Goal: Task Accomplishment & Management: Manage account settings

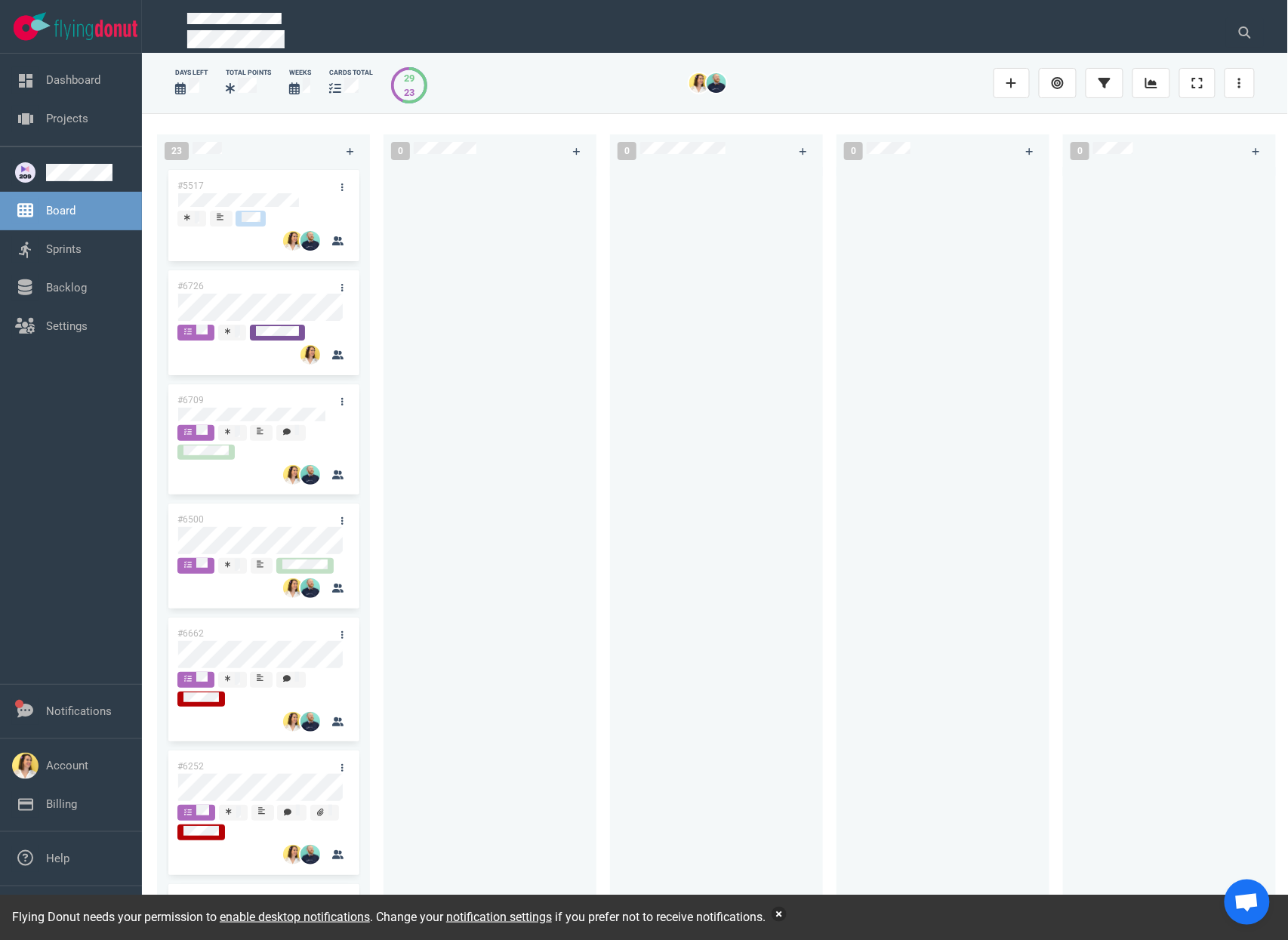
click at [787, 914] on button "button" at bounding box center [779, 914] width 15 height 15
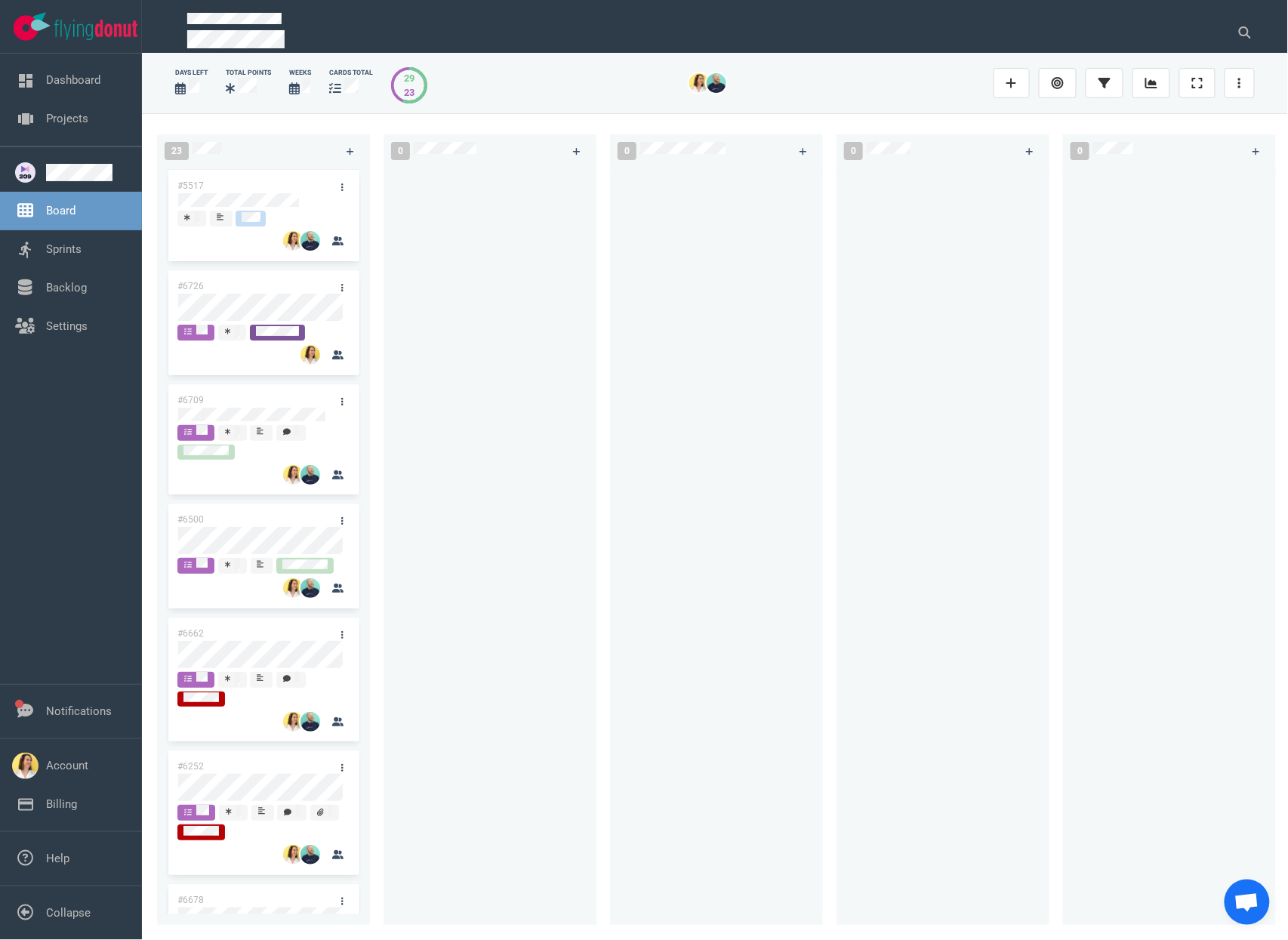
click at [501, 424] on div at bounding box center [490, 537] width 195 height 740
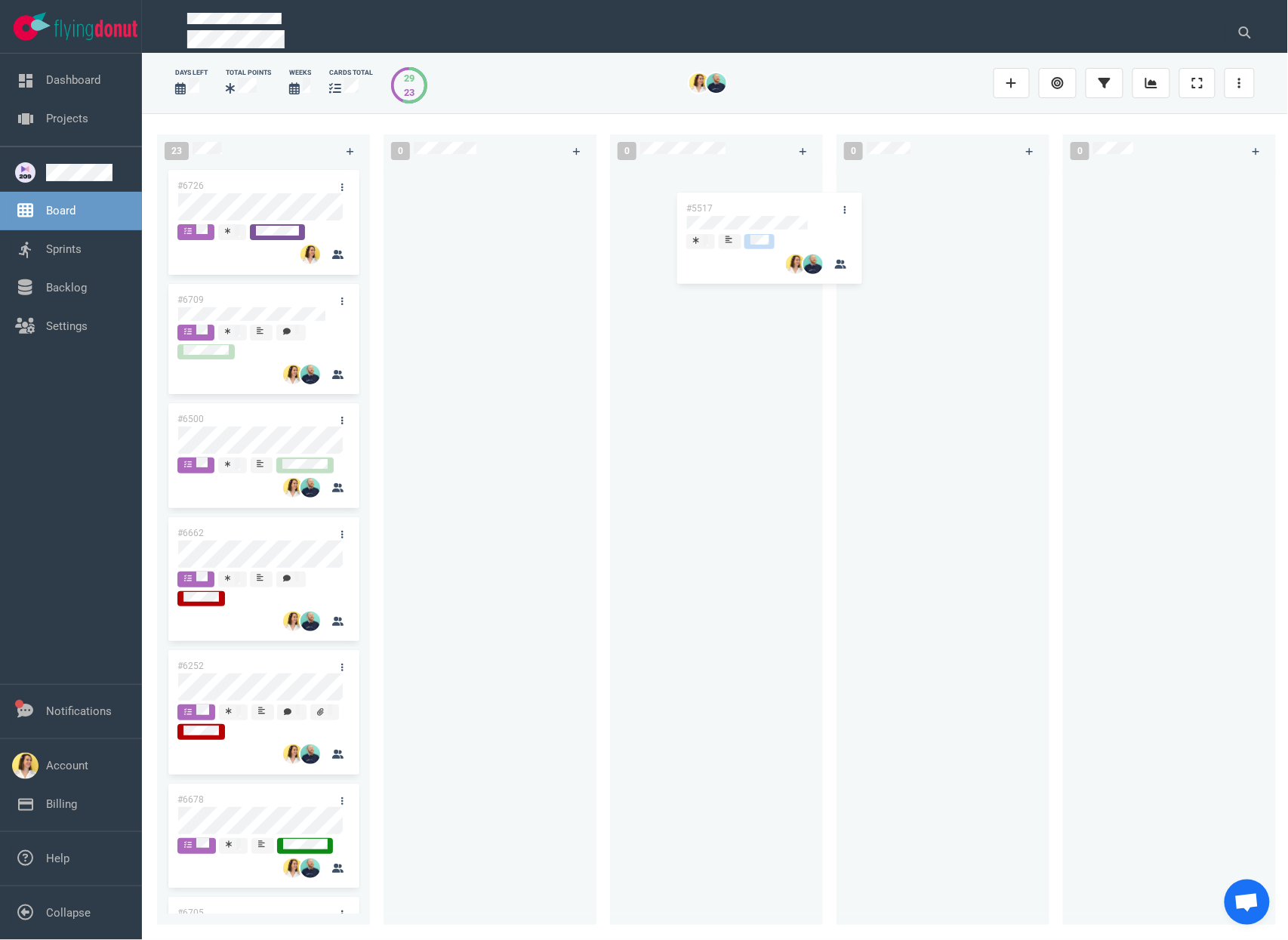
click at [739, 229] on div "23 #5517 #6726 #6709 #6500 #6662 #6252 #6678 #6705 #6626 #6672 #6880 #6873 #680…" at bounding box center [715, 526] width 1146 height 826
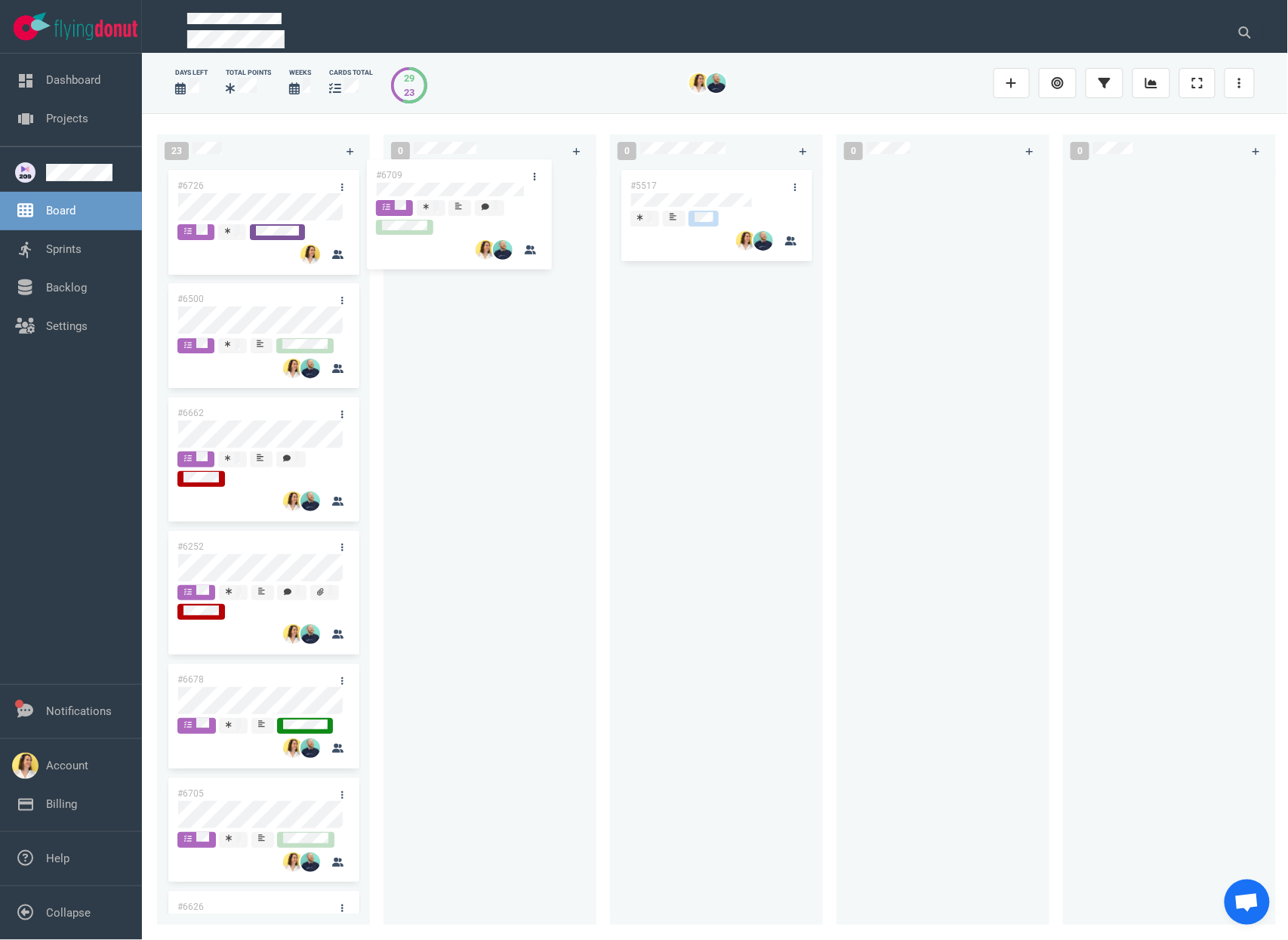
drag, startPoint x: 284, startPoint y: 304, endPoint x: 485, endPoint y: 176, distance: 238.3
click at [484, 177] on div "23 #6726 #6709 #6500 #6662 #6252 #6678 #6705 #6626 #6672 #6880 #6873 #6808 #685…" at bounding box center [715, 526] width 1146 height 826
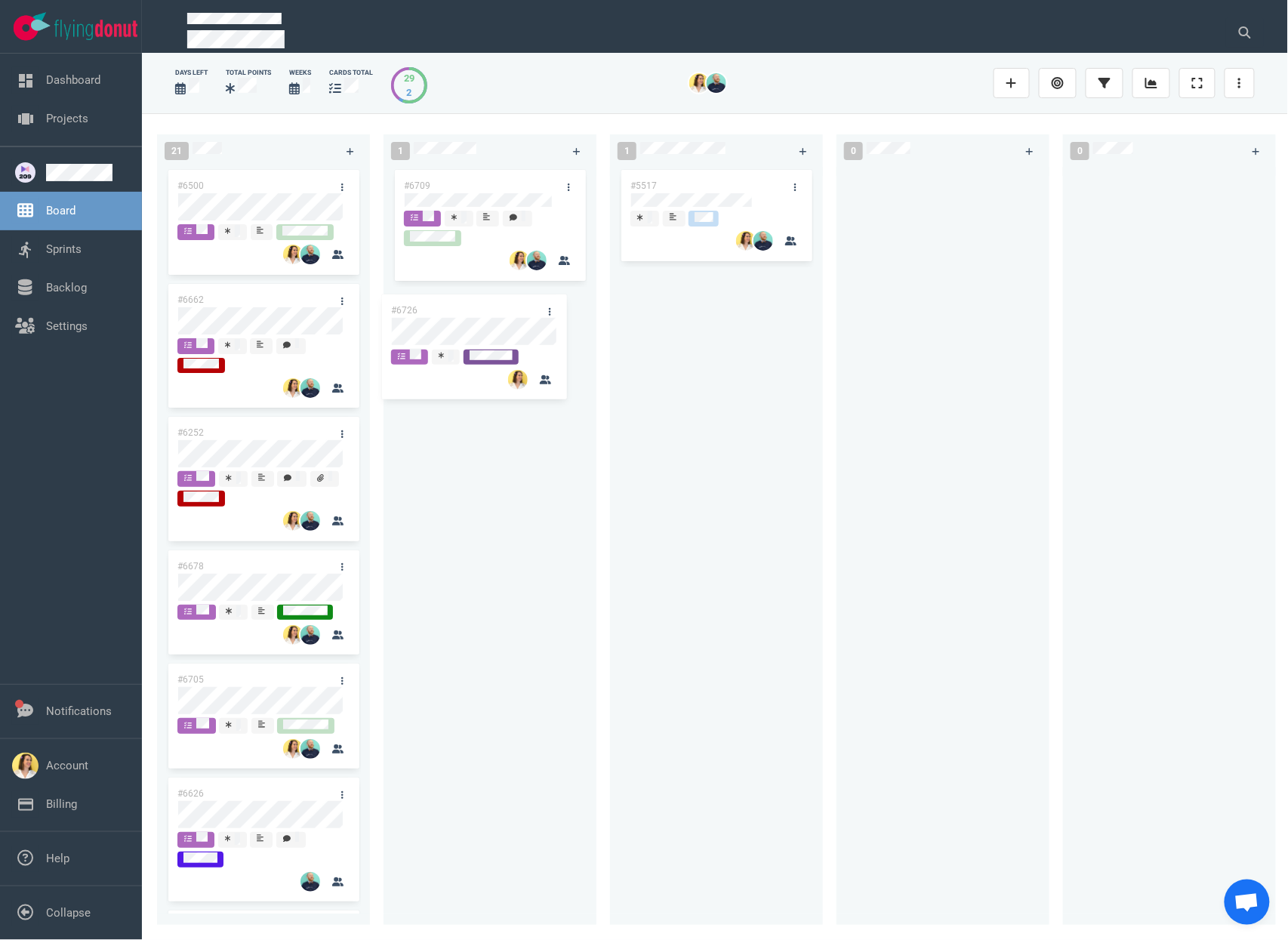
click at [494, 334] on div "21 #6726 #6500 #6662 #6252 #6678 #6705 #6626 #6672 #6880 #6873 #6808 #6855 #676…" at bounding box center [715, 526] width 1146 height 826
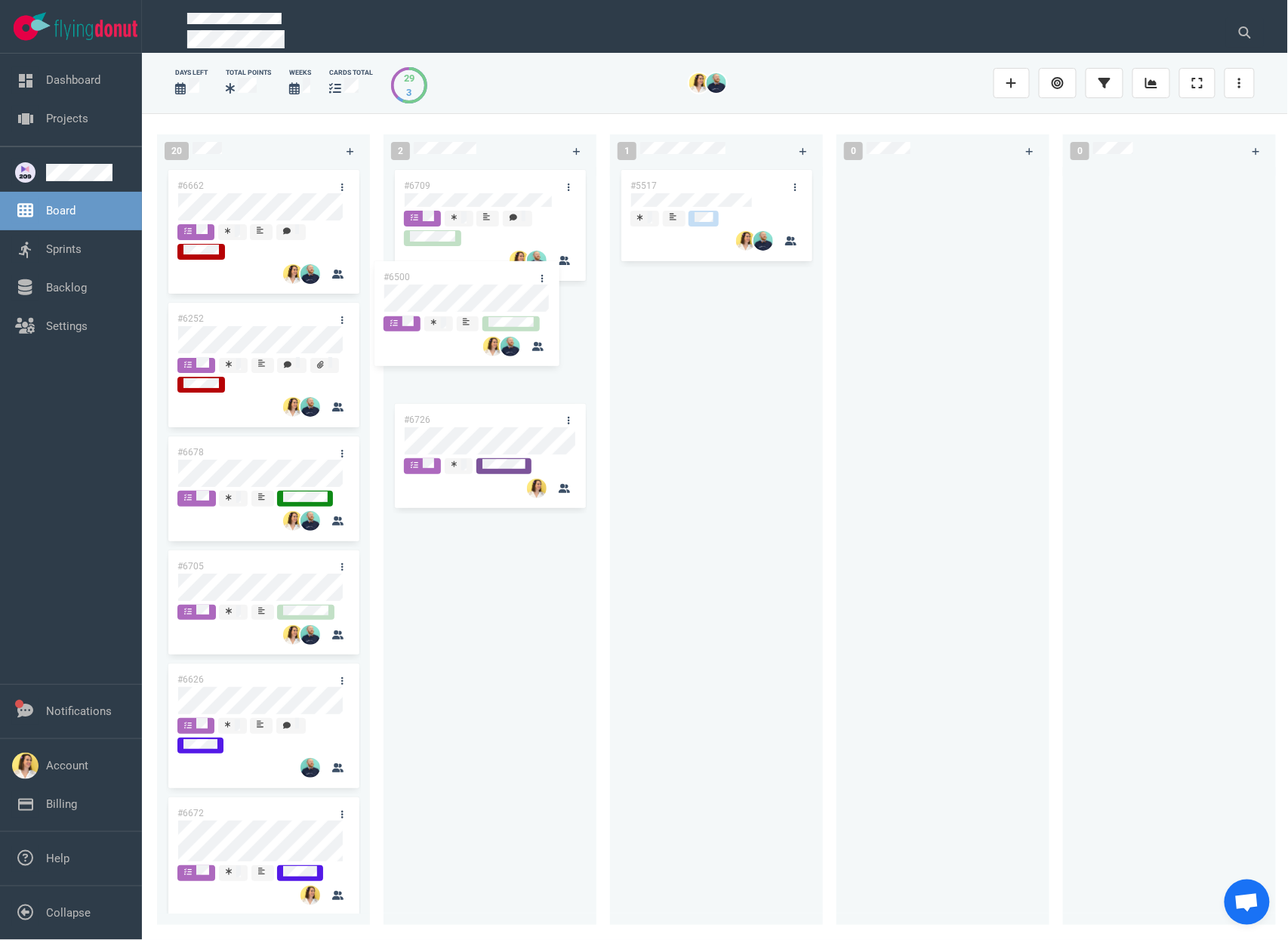
click at [425, 284] on div "20 #6500 #6662 #6252 #6678 #6705 #6626 #6672 #6880 #6873 #6808 #6855 #6763 #686…" at bounding box center [715, 526] width 1146 height 826
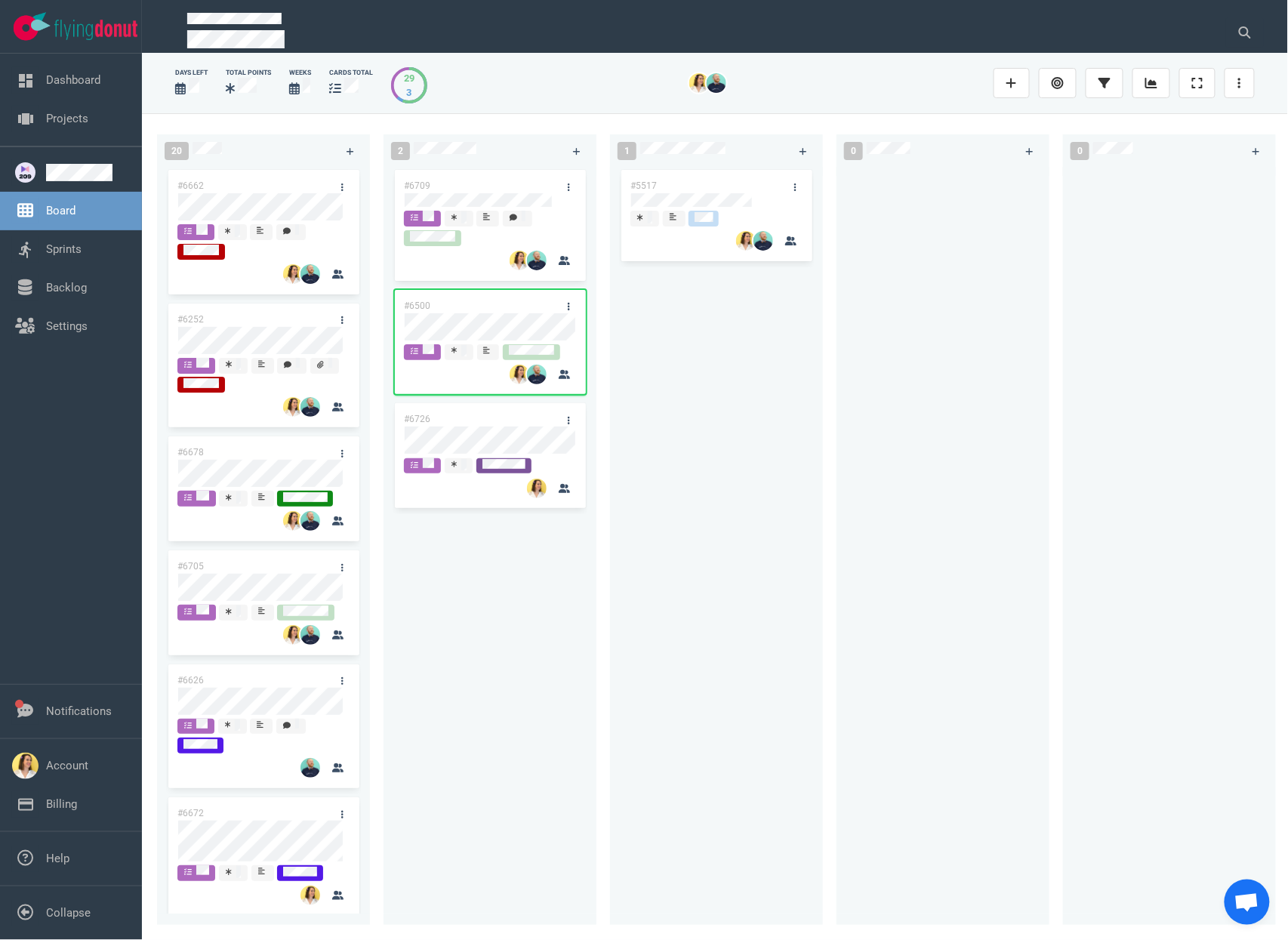
click at [900, 379] on div at bounding box center [943, 537] width 195 height 740
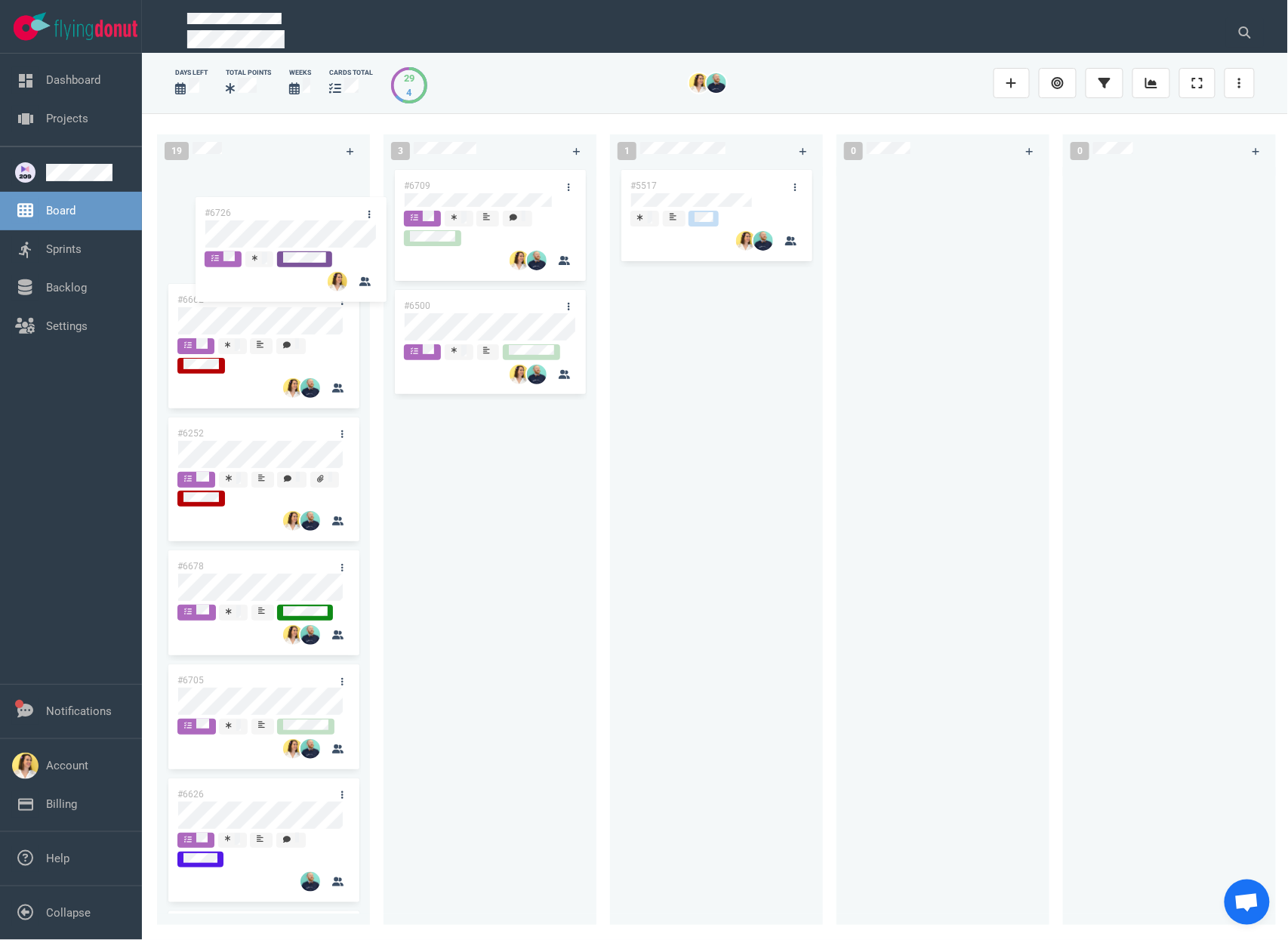
click at [280, 238] on div "19 #6662 #6252 #6678 #6705 #6626 #6672 #6880 #6873 #6808 #6855 #6763 #6865 3 #6…" at bounding box center [715, 526] width 1146 height 826
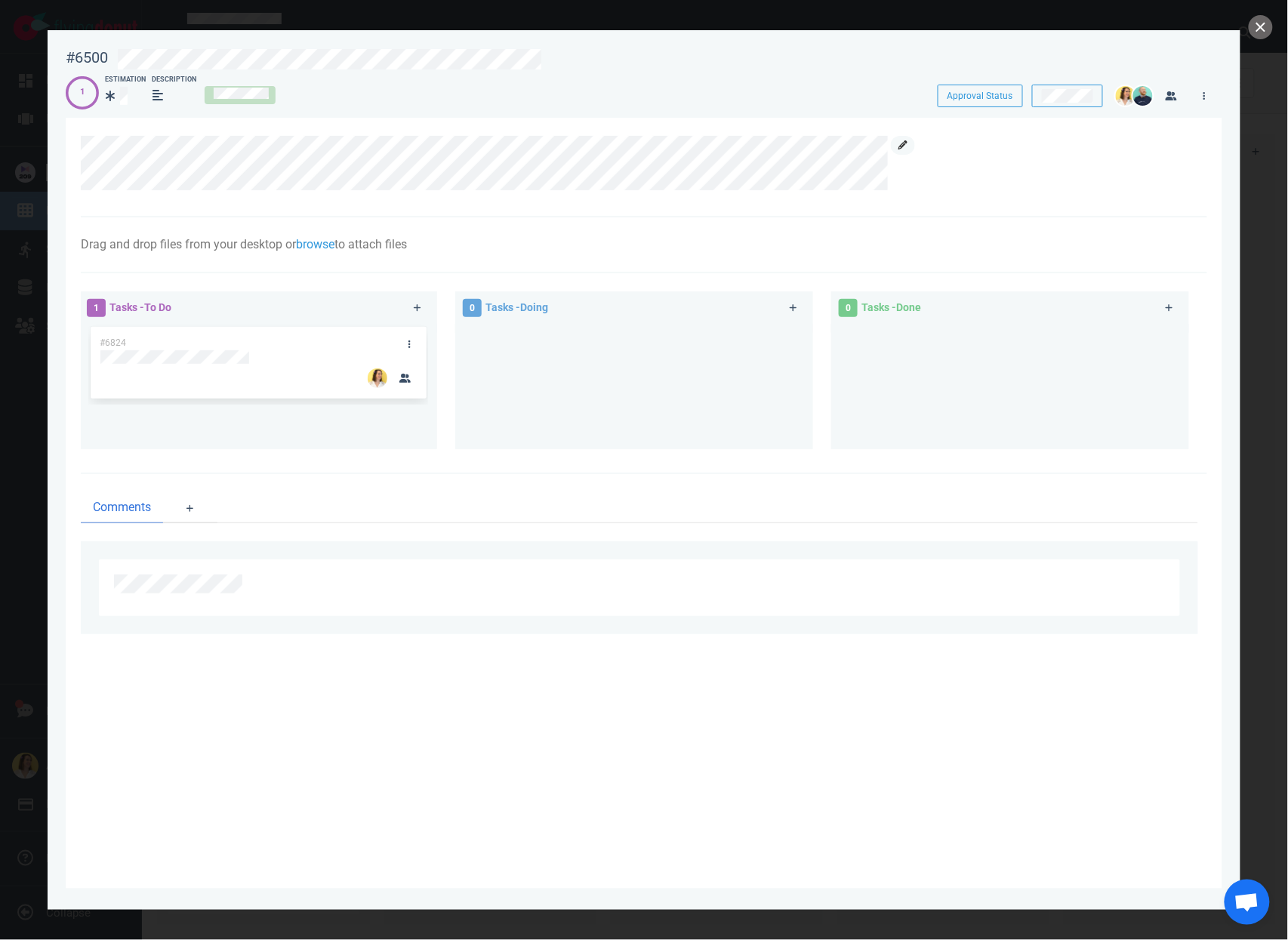
click at [905, 143] on icon at bounding box center [902, 145] width 9 height 9
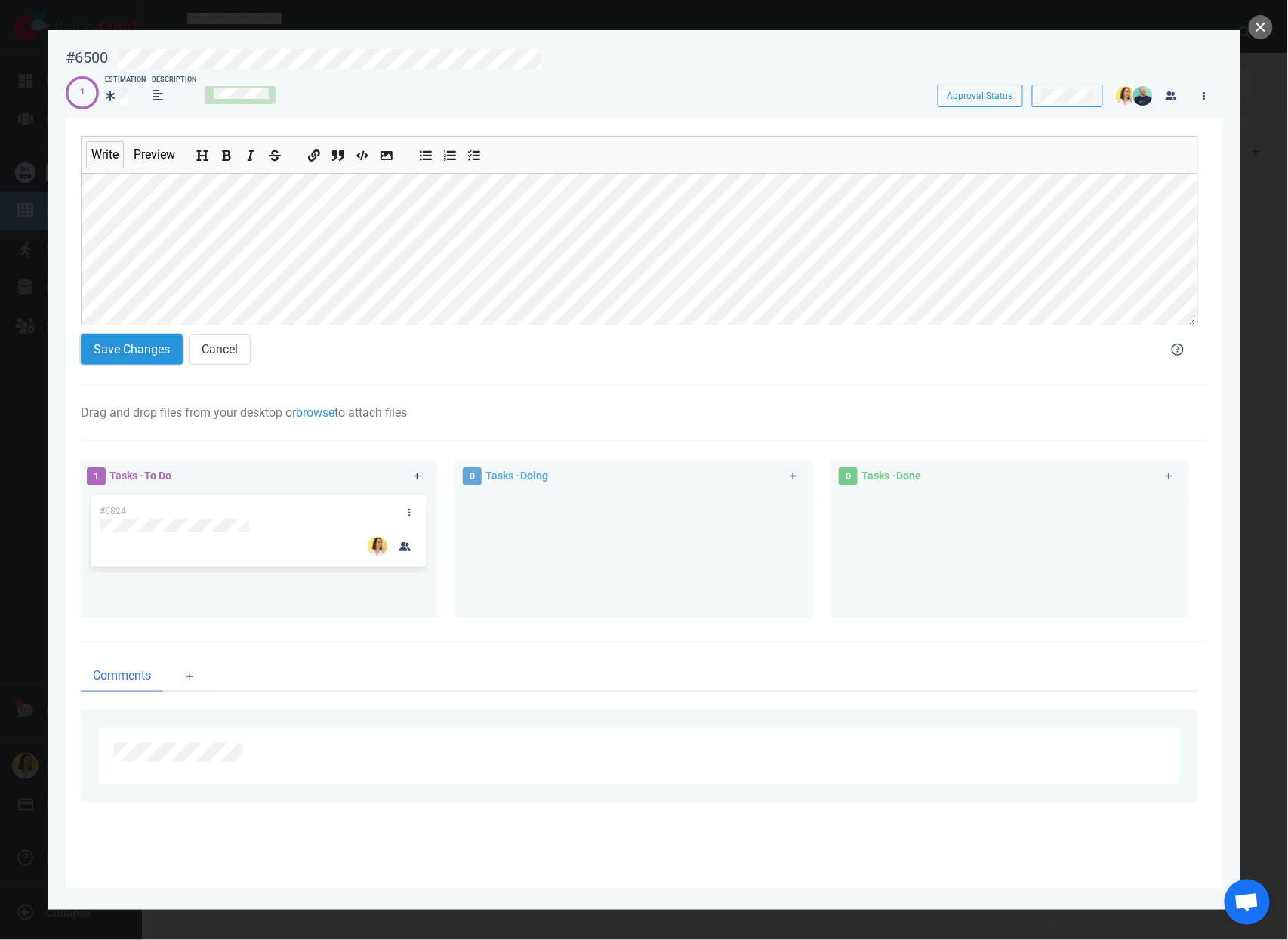
click at [154, 356] on button "Save Changes" at bounding box center [131, 349] width 102 height 31
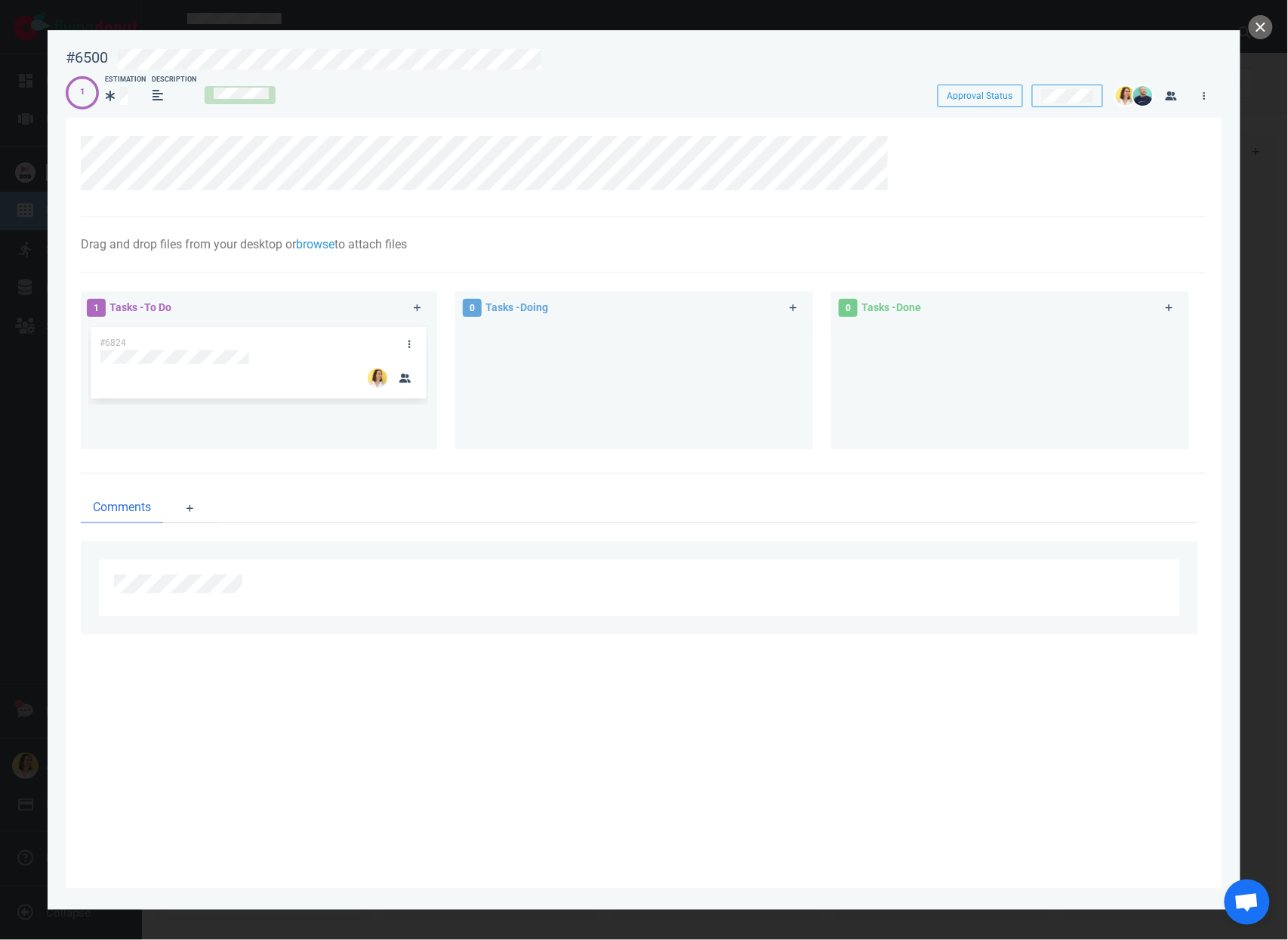
click at [1257, 41] on div at bounding box center [644, 470] width 1288 height 940
click at [1259, 26] on button "close" at bounding box center [1260, 26] width 24 height 24
